Goal: Check status: Check status

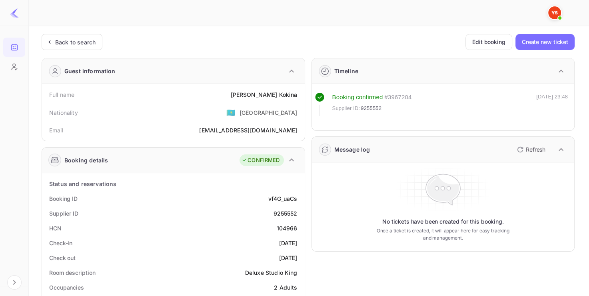
click at [80, 42] on div "Back to search" at bounding box center [75, 42] width 40 height 8
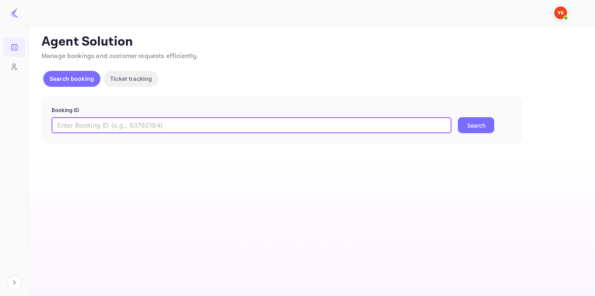
paste input "9227050"
click at [130, 118] on input "9227050" at bounding box center [252, 125] width 400 height 16
type input "9227050"
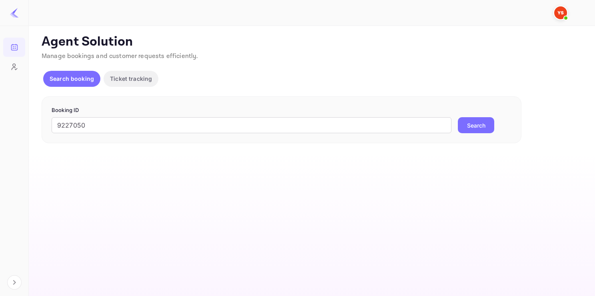
click at [464, 132] on button "Search" at bounding box center [476, 125] width 36 height 16
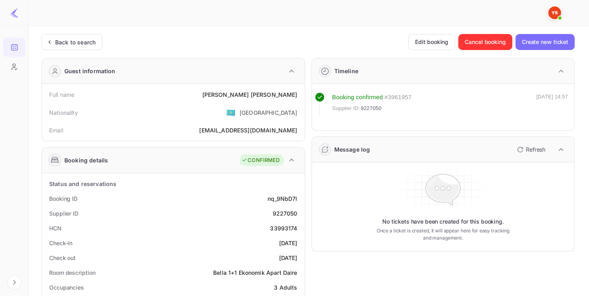
click at [285, 211] on div "9227050" at bounding box center [284, 213] width 25 height 8
copy div "9227050"
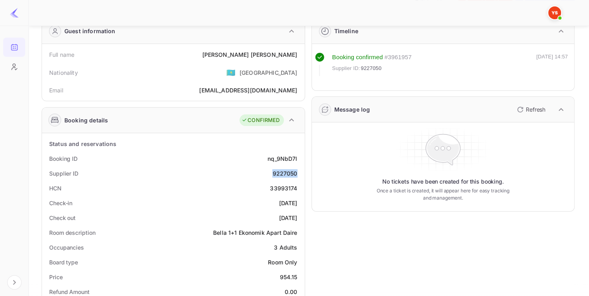
scroll to position [42, 0]
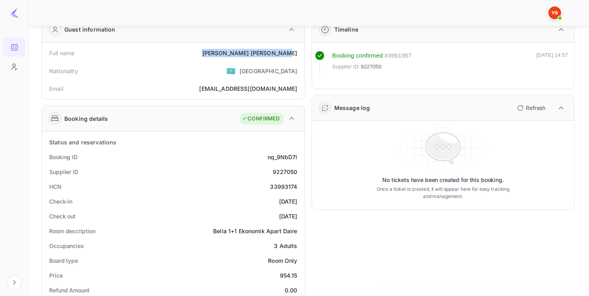
drag, startPoint x: 240, startPoint y: 50, endPoint x: 299, endPoint y: 55, distance: 59.0
click at [299, 55] on div "Full name [PERSON_NAME]" at bounding box center [173, 53] width 256 height 15
copy div "[PERSON_NAME]"
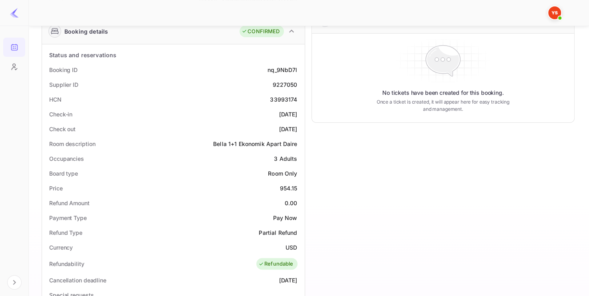
scroll to position [131, 0]
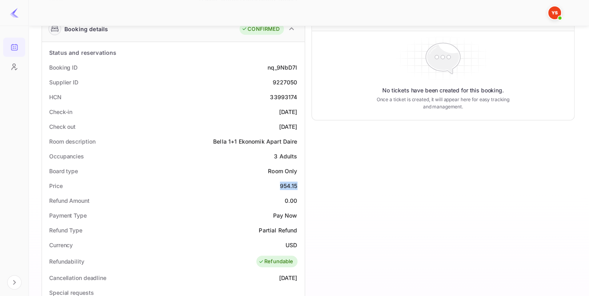
drag, startPoint x: 279, startPoint y: 187, endPoint x: 302, endPoint y: 181, distance: 23.6
click at [302, 182] on div "Status and reservations Booking ID nq_9NbD7l Supplier ID 9227050 HCN 33993174 C…" at bounding box center [173, 279] width 263 height 475
copy div "954.15"
